Goal: Find contact information: Find contact information

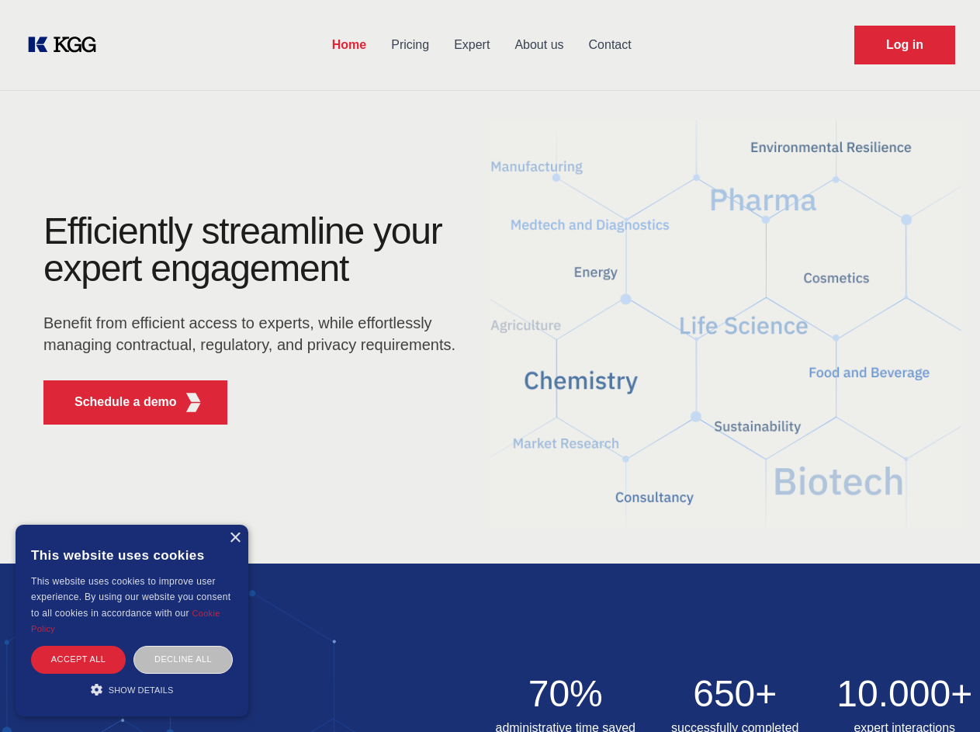
click at [490, 365] on div "Efficiently streamline your expert engagement Benefit from efficient access to …" at bounding box center [255, 325] width 472 height 224
click at [116, 402] on p "Schedule a demo" at bounding box center [125, 402] width 102 height 19
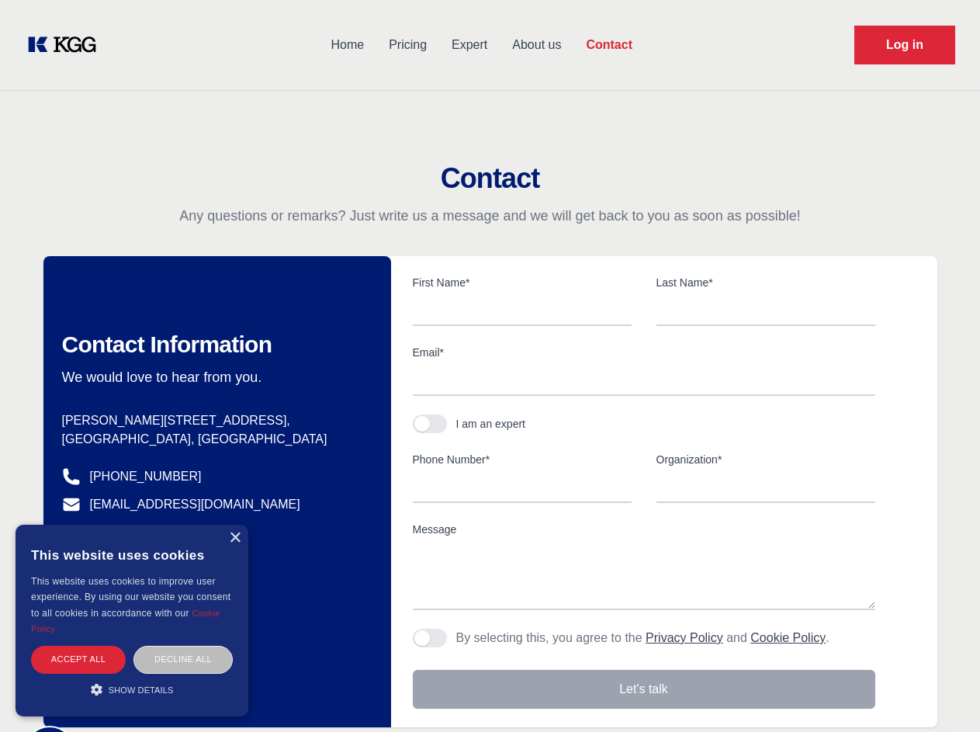
click at [234, 538] on div "× This website uses cookies This website uses cookies to improve user experienc…" at bounding box center [132, 621] width 233 height 192
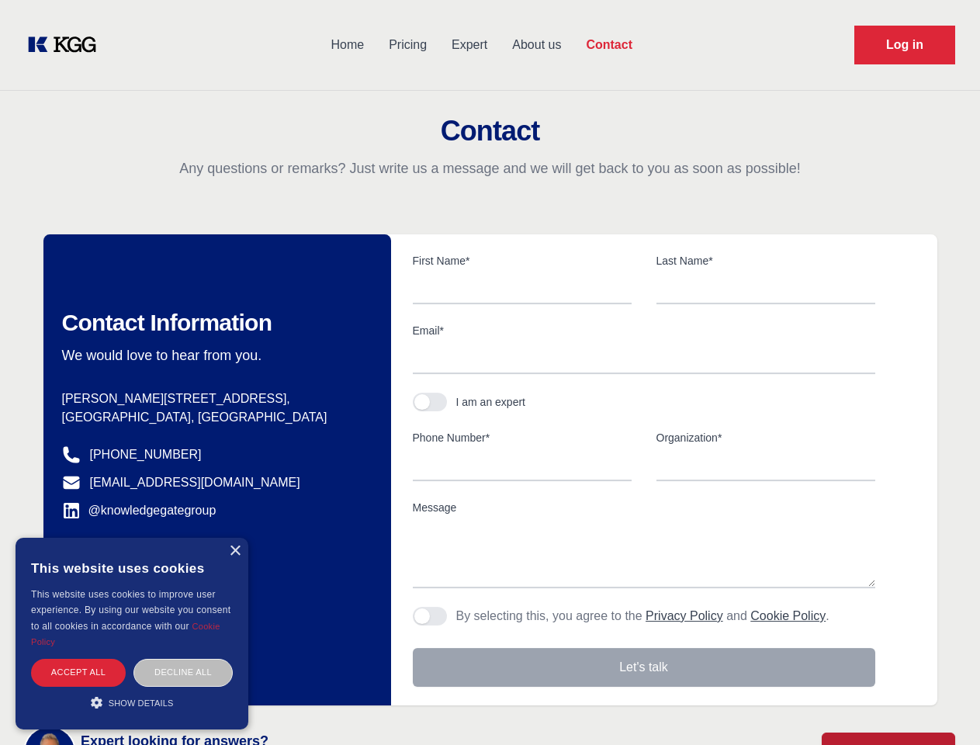
click at [78, 659] on div "Accept all" at bounding box center [78, 672] width 95 height 27
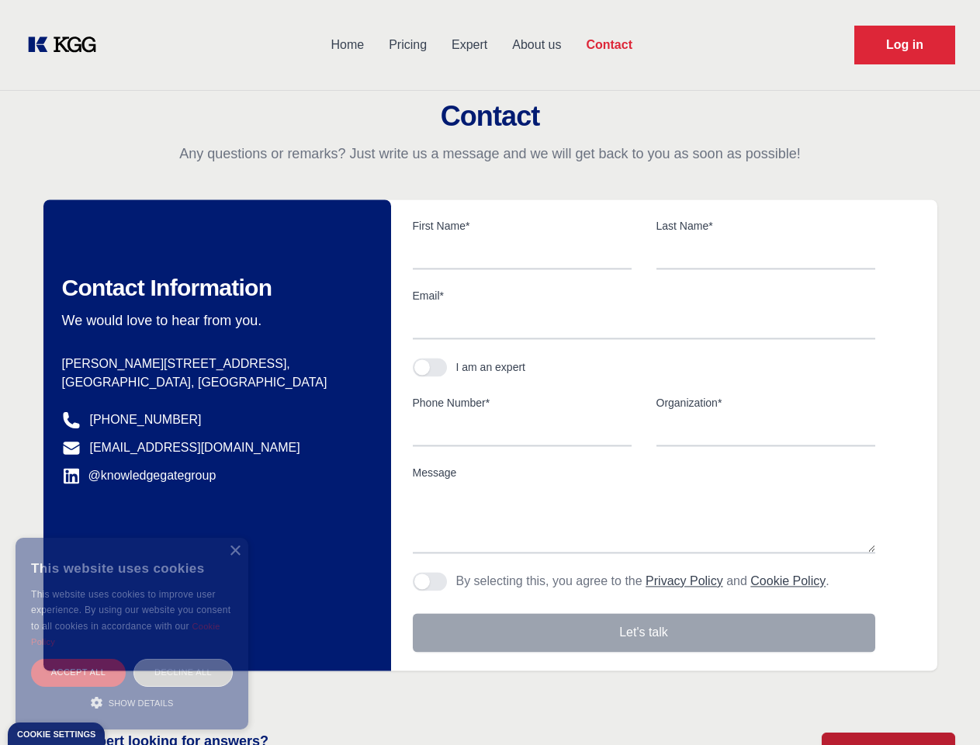
click at [183, 659] on div "Decline all" at bounding box center [182, 672] width 99 height 27
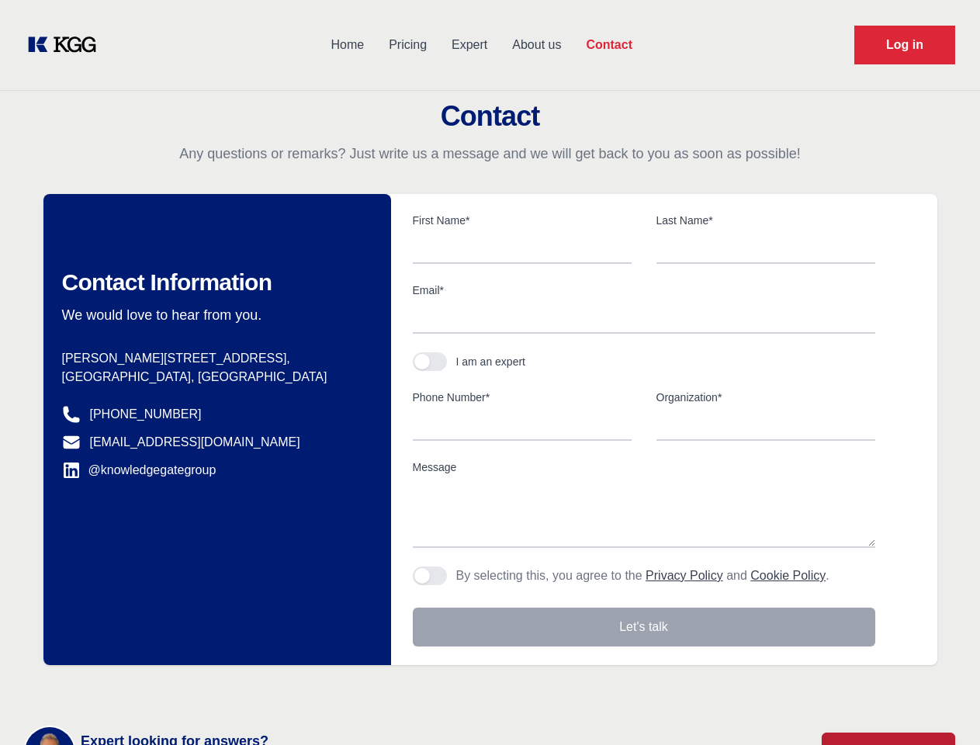
click at [132, 689] on main "Contact Any questions or remarks? Just write us a message and we will get back …" at bounding box center [490, 404] width 980 height 808
